Goal: Check status: Check status

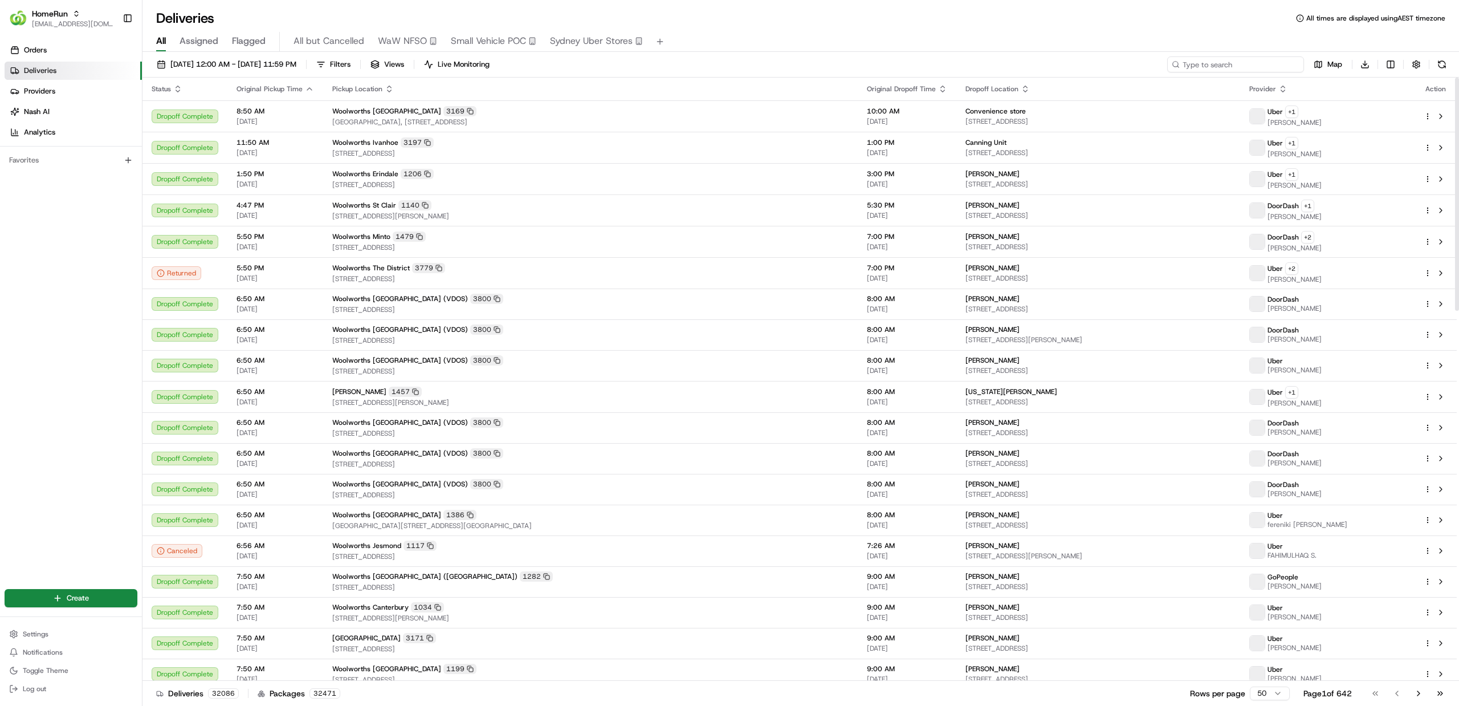
click at [1231, 67] on input at bounding box center [1235, 64] width 137 height 16
paste input "265158976"
type input "265158976"
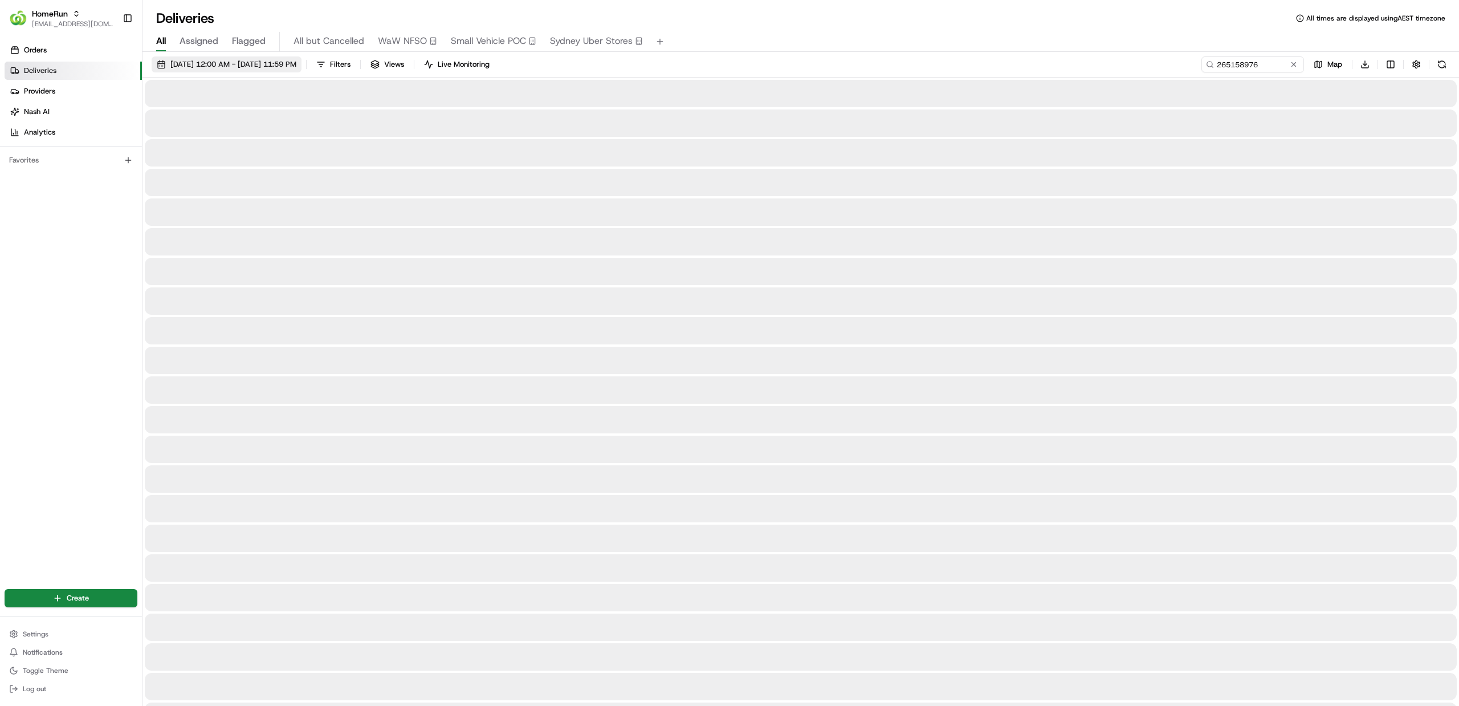
click at [243, 59] on span "19/08/2025 12:00 AM - 19/08/2025 11:59 PM" at bounding box center [233, 64] width 126 height 10
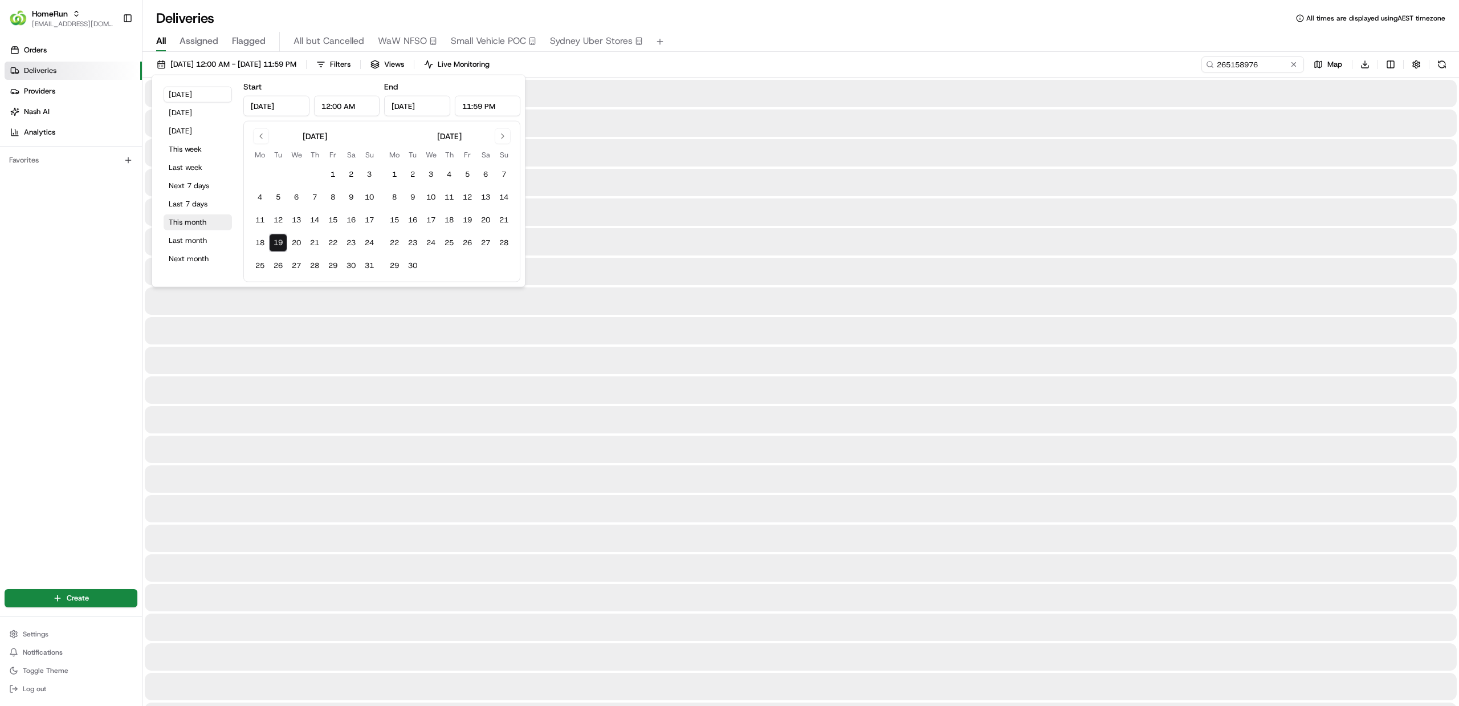
click at [191, 225] on button "This month" at bounding box center [198, 222] width 68 height 16
type input "Aug 1, 2025"
type input "Aug 31, 2025"
click at [778, 42] on div "All Assigned Flagged All but Cancelled WaW NFSO Small Vehicle POC Sydney Uber S…" at bounding box center [801, 42] width 1317 height 20
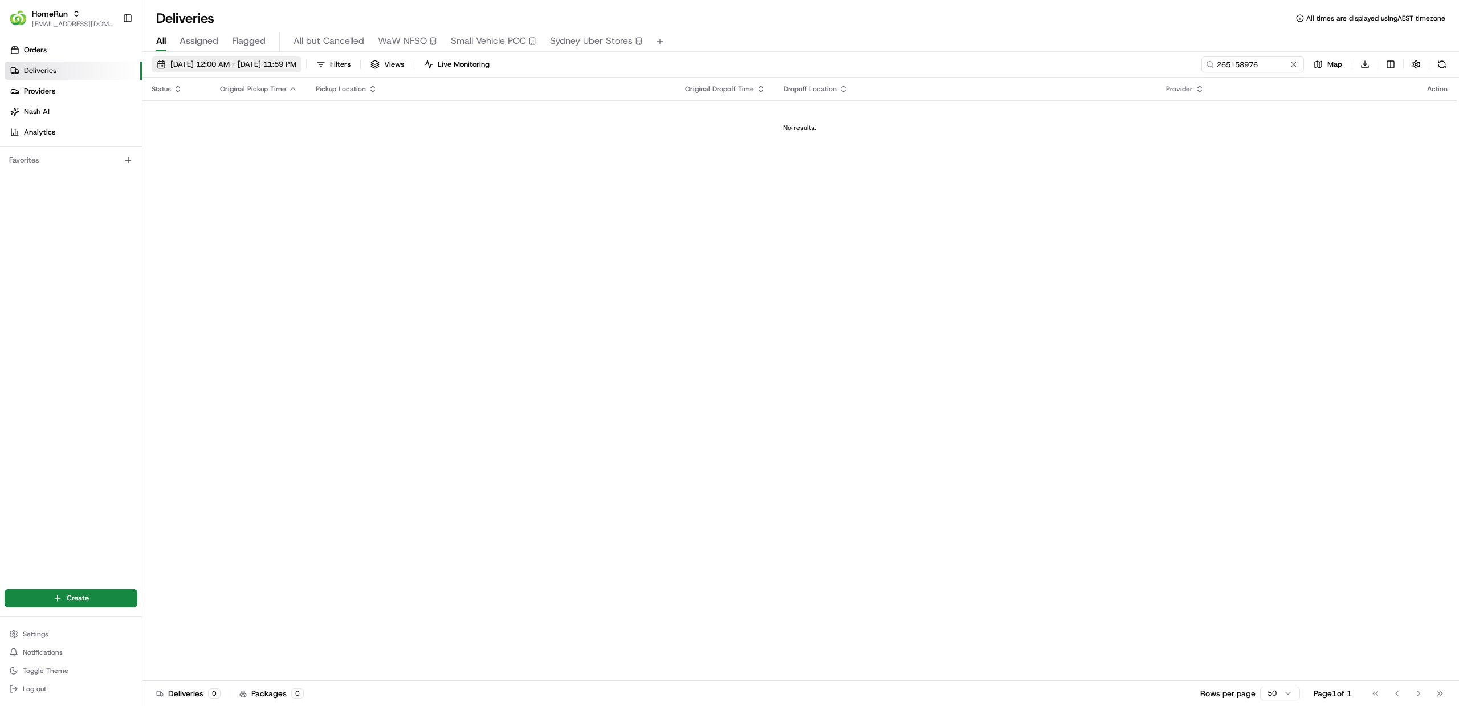
click at [296, 61] on span "01/08/2025 12:00 AM - 31/08/2025 11:59 PM" at bounding box center [233, 64] width 126 height 10
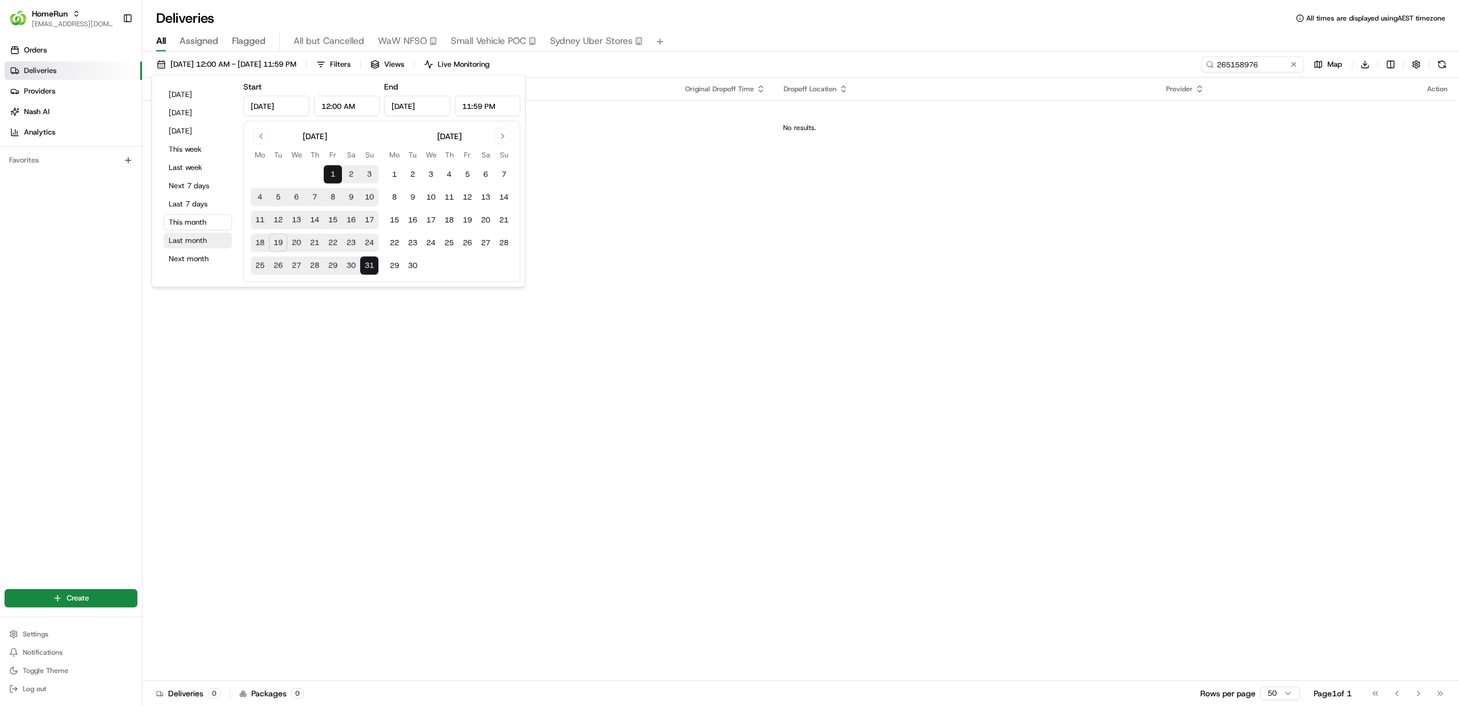
click at [197, 243] on button "Last month" at bounding box center [198, 241] width 68 height 16
type input "Jul 1, 2025"
type input "Jul 31, 2025"
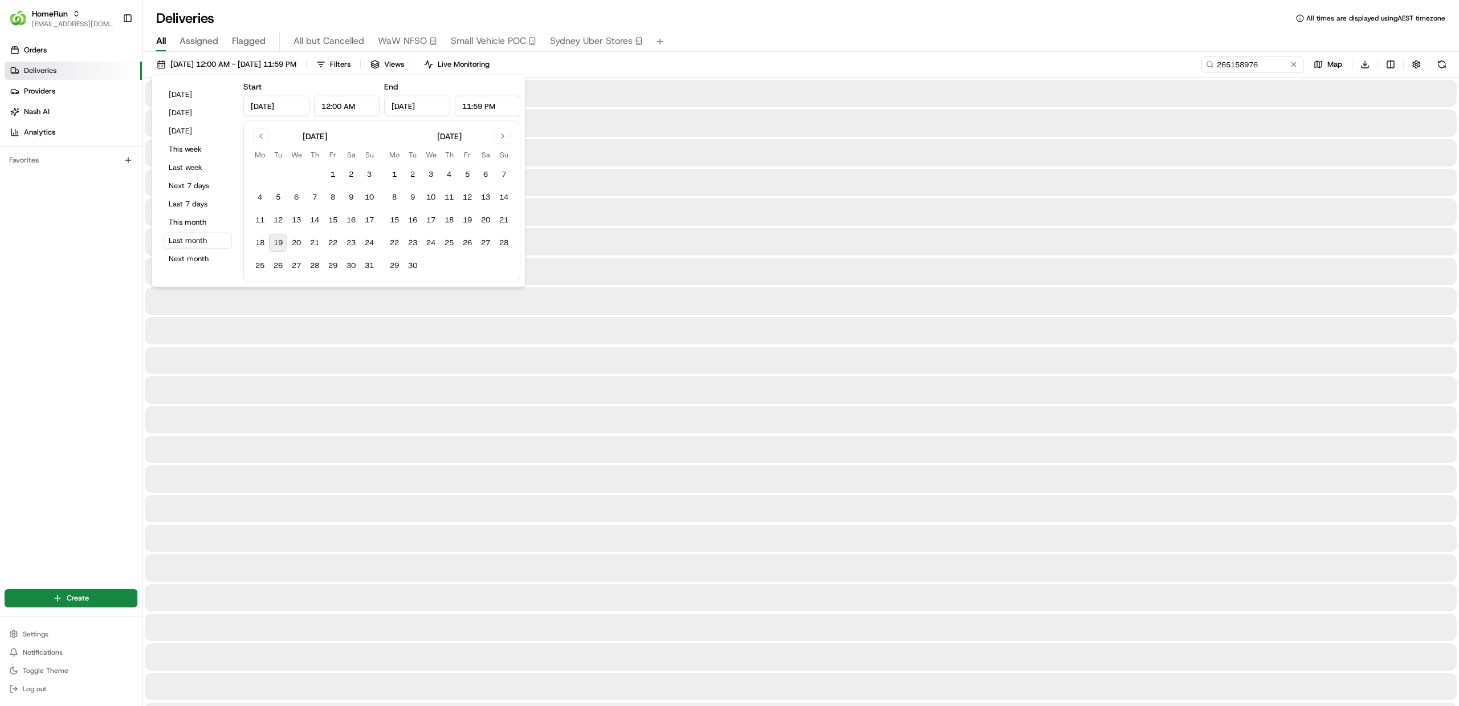
click at [630, 67] on div "01/07/2025 12:00 AM - 31/07/2025 11:59 PM Filters Views Live Monitoring 2651589…" at bounding box center [801, 66] width 1317 height 21
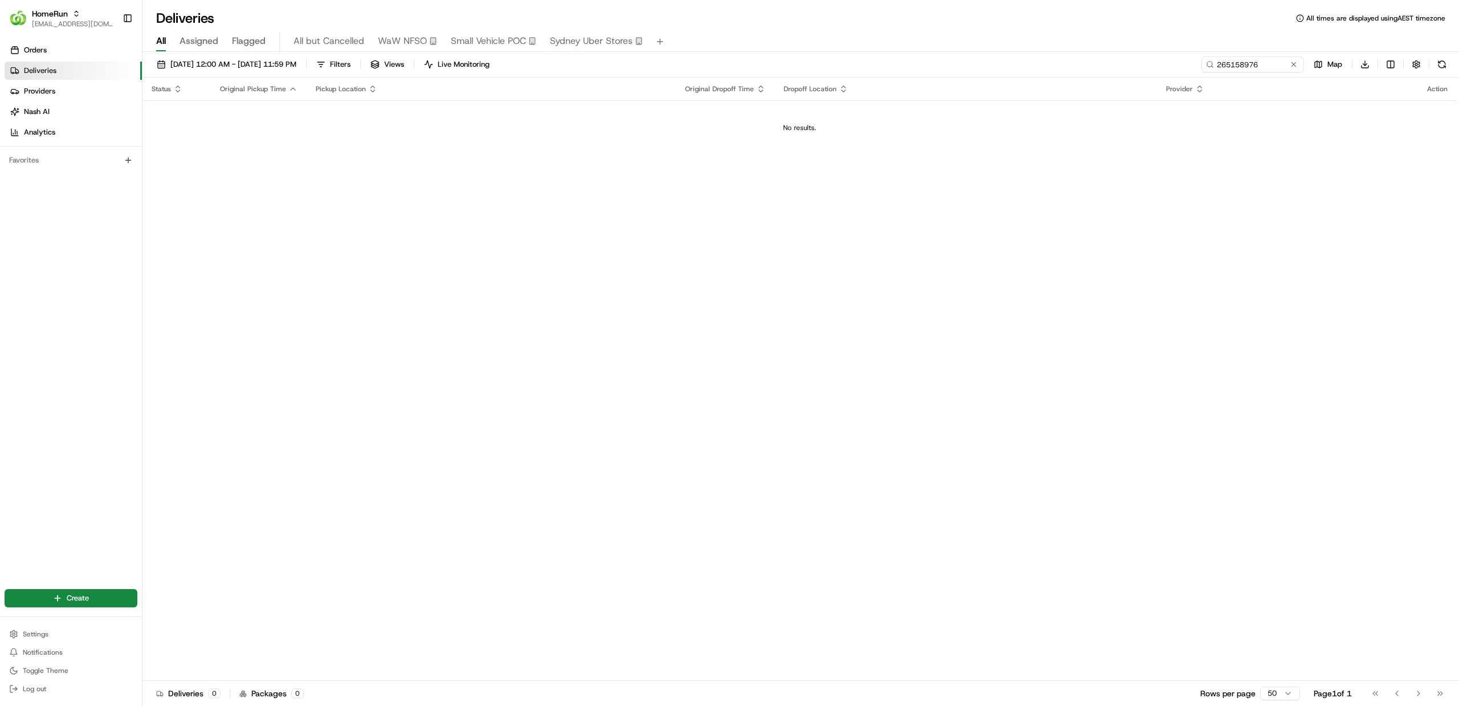
click at [1263, 75] on div "01/07/2025 12:00 AM - 31/07/2025 11:59 PM Filters Views Live Monitoring 2651589…" at bounding box center [801, 66] width 1317 height 21
click at [1271, 59] on input "265158976" at bounding box center [1235, 64] width 137 height 16
click at [302, 70] on button "[DATE] 12:00 AM - [DATE] 11:59 PM" at bounding box center [227, 64] width 150 height 16
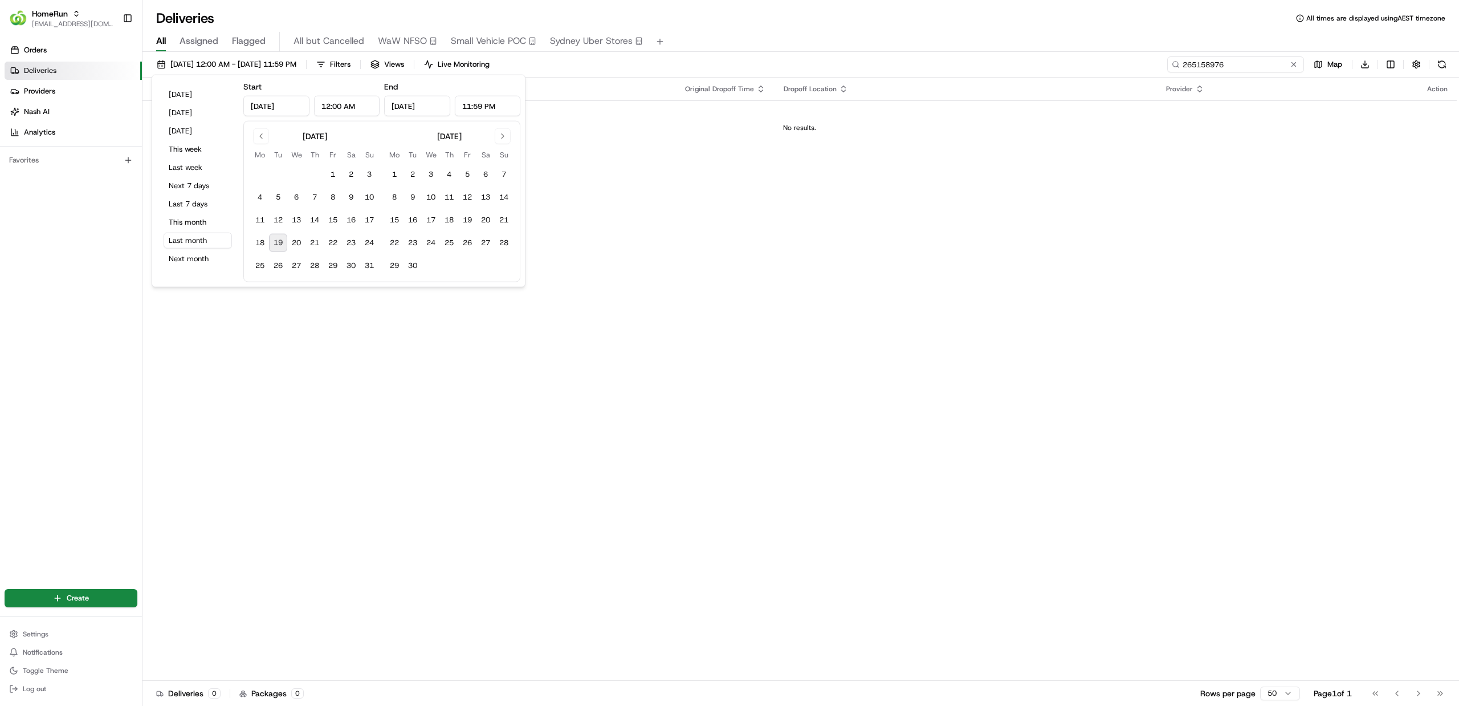
click at [1247, 70] on input "265158976" at bounding box center [1235, 64] width 137 height 16
